Goal: Find specific page/section: Find specific page/section

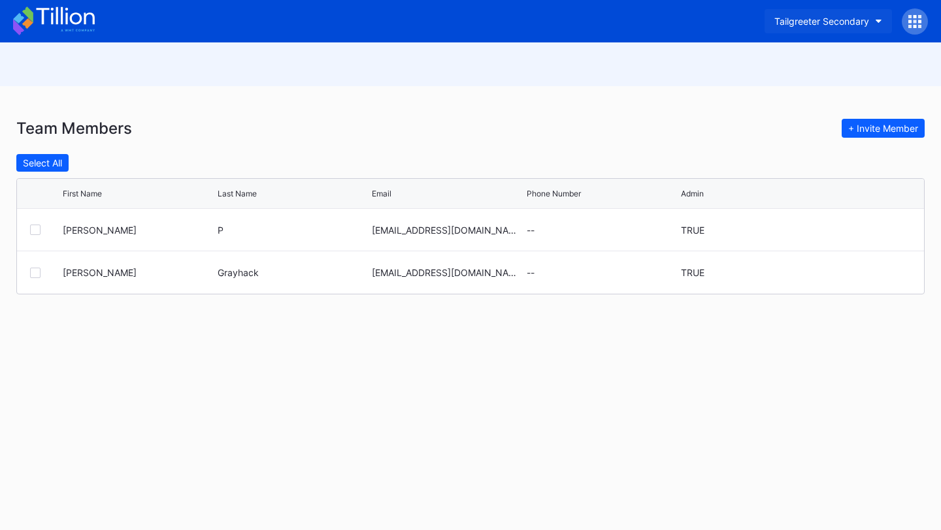
click at [833, 10] on button "Tailgreeter Secondary" at bounding box center [827, 21] width 127 height 24
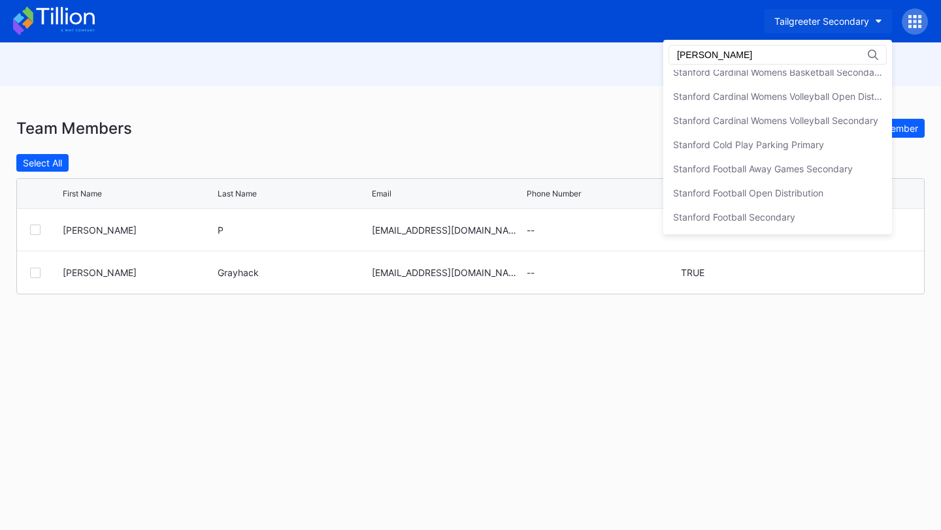
scroll to position [155, 0]
type input "[PERSON_NAME]"
click at [825, 95] on div "Stanford Cardinal Womens Volleyball Open Distribution" at bounding box center [777, 96] width 209 height 11
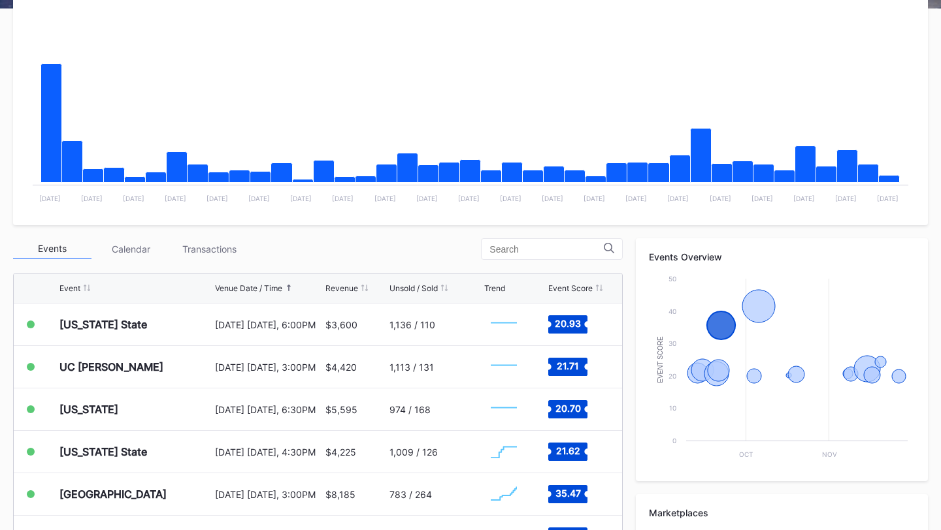
scroll to position [337, 0]
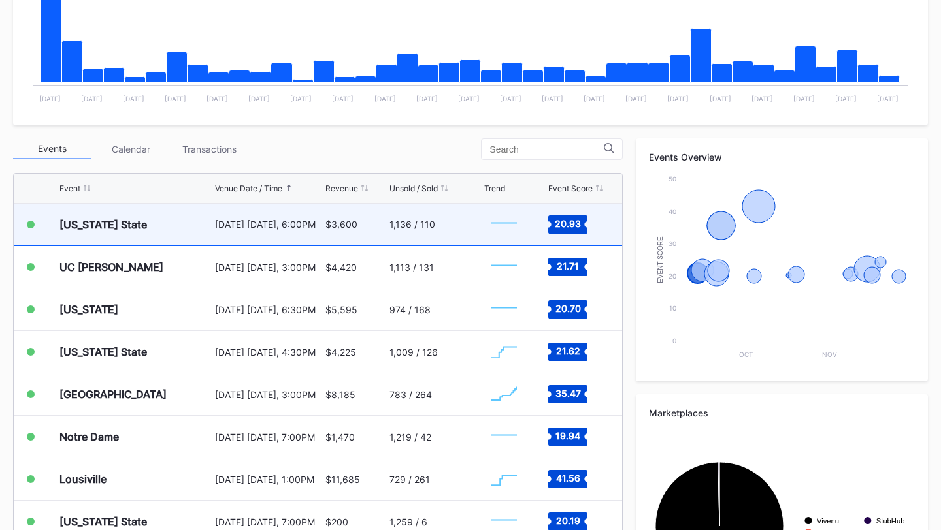
click at [323, 227] on div "[US_STATE] State [DATE] [DATE], 6:00PM $3,600 1,136 / 110 Created with Highchar…" at bounding box center [318, 225] width 608 height 42
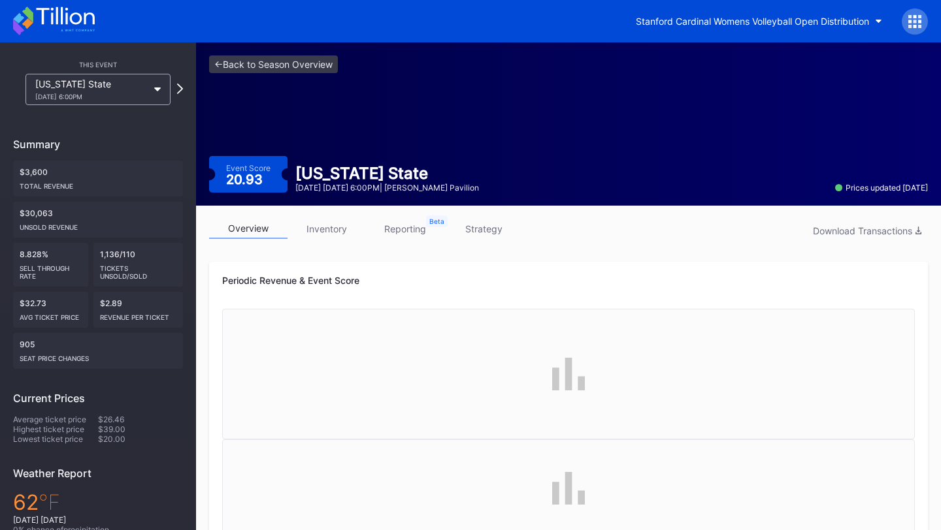
click at [332, 229] on link "inventory" at bounding box center [326, 229] width 78 height 20
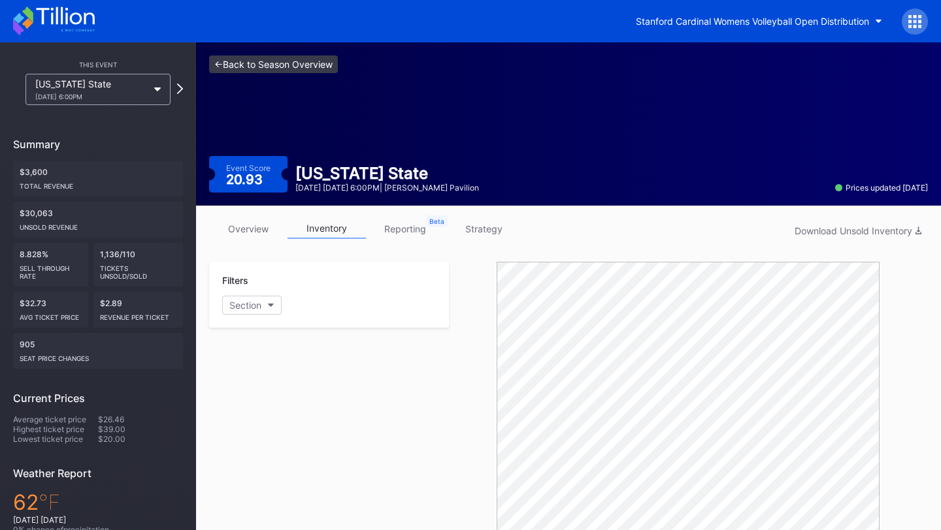
click at [280, 56] on link "<- Back to Season Overview" at bounding box center [273, 65] width 129 height 18
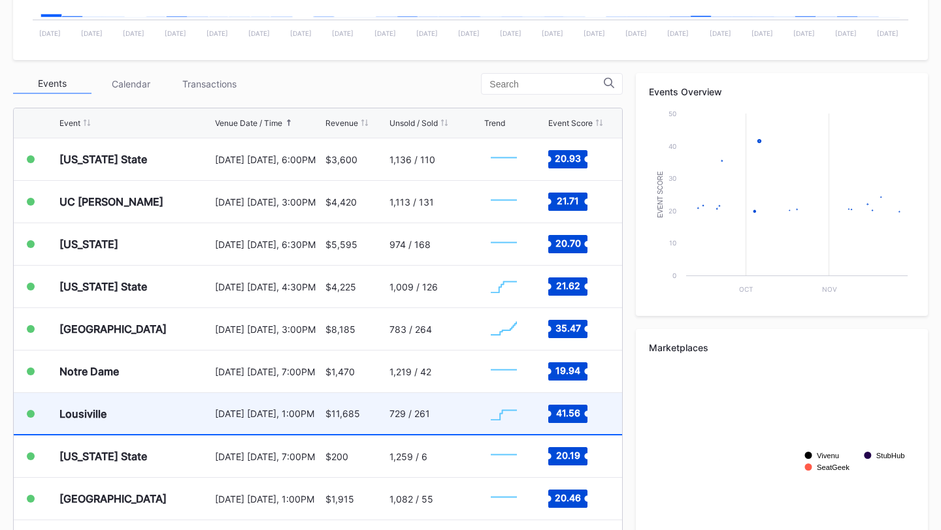
scroll to position [402, 0]
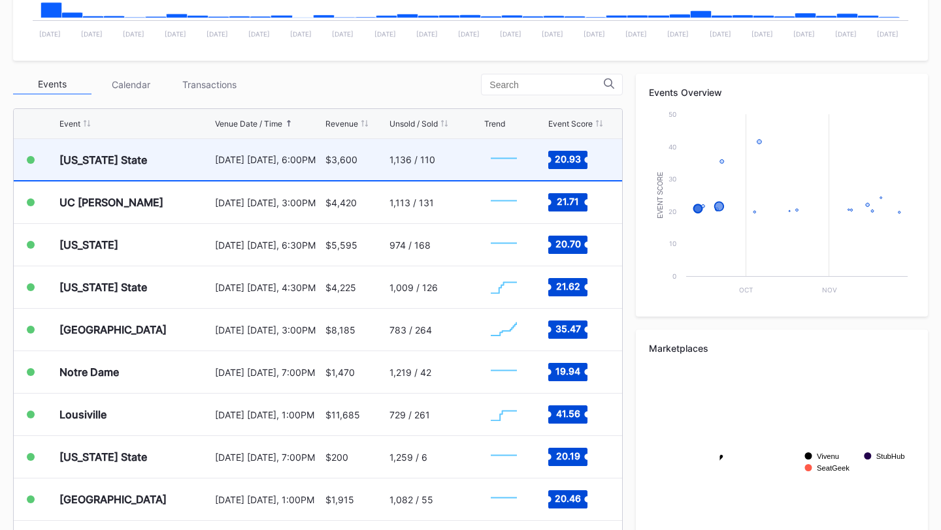
click at [349, 158] on div "$3,600" at bounding box center [341, 159] width 32 height 11
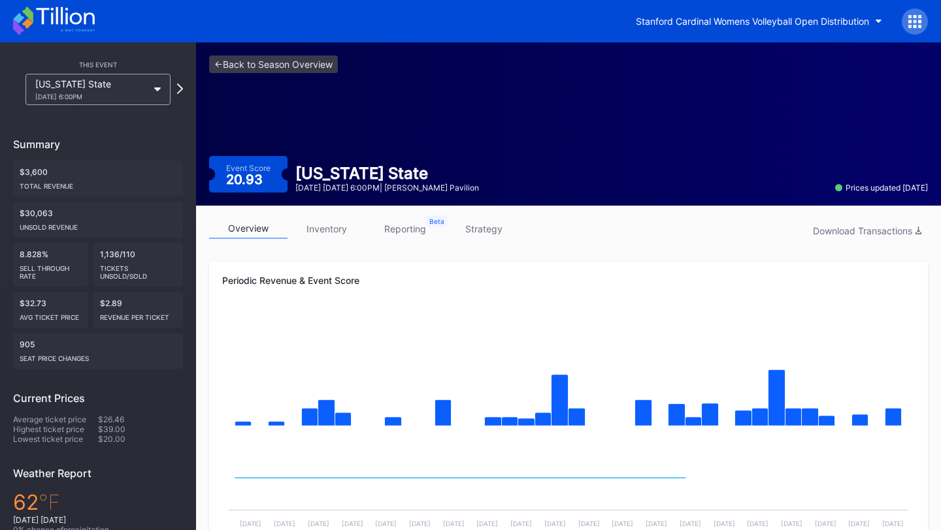
click at [323, 223] on link "inventory" at bounding box center [326, 229] width 78 height 20
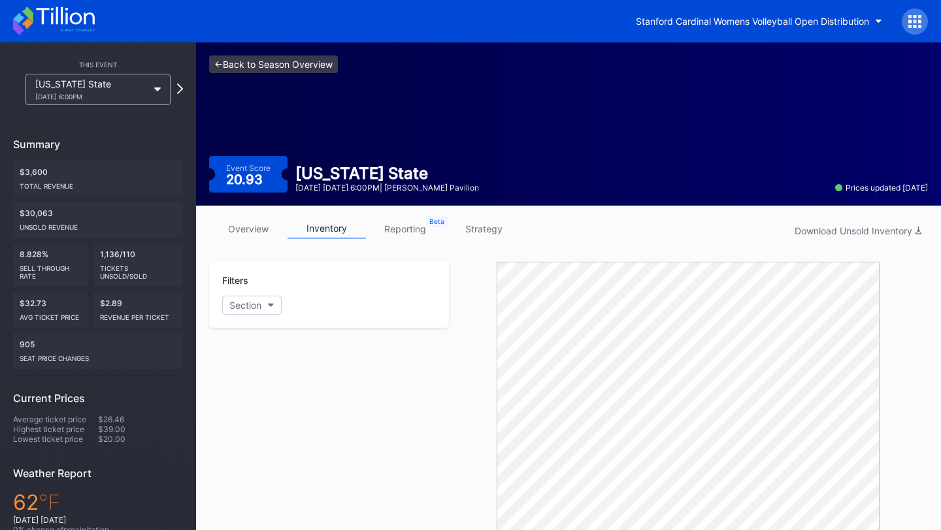
click at [281, 57] on link "<- Back to Season Overview" at bounding box center [273, 65] width 129 height 18
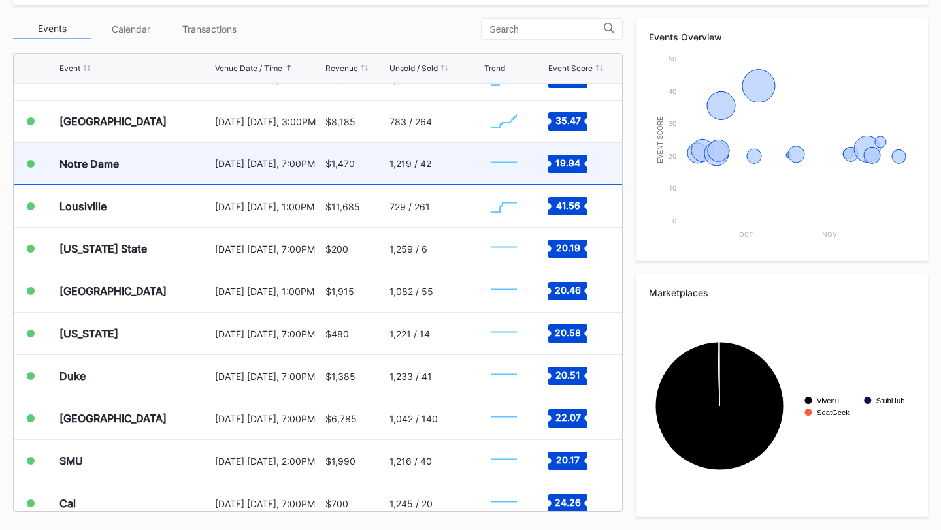
scroll to position [209, 0]
